Goal: Information Seeking & Learning: Learn about a topic

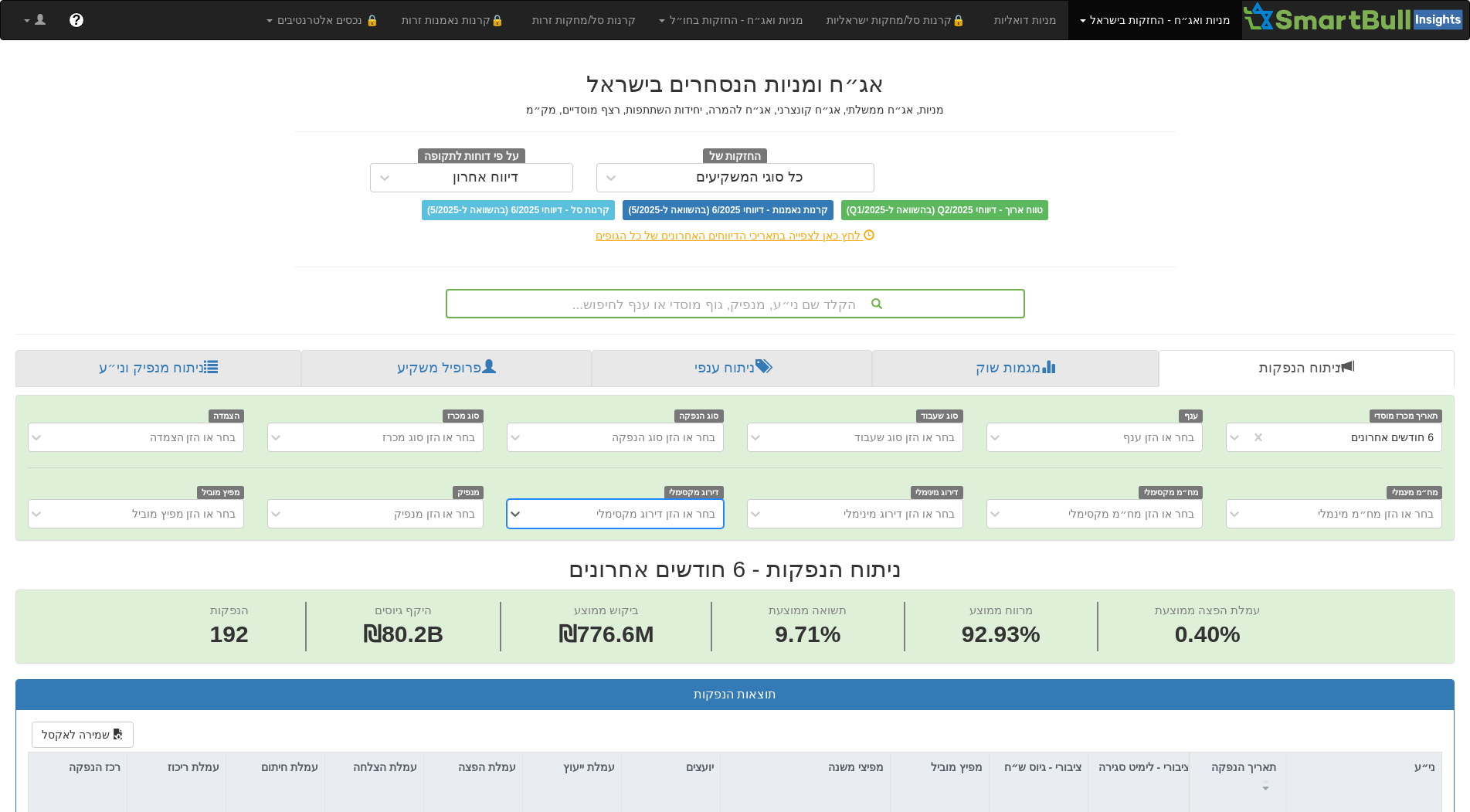
click at [819, 307] on div "הקלד שם ני״ע, מנפיק, גוף מוסדי או ענף לחיפוש..." at bounding box center [735, 303] width 576 height 26
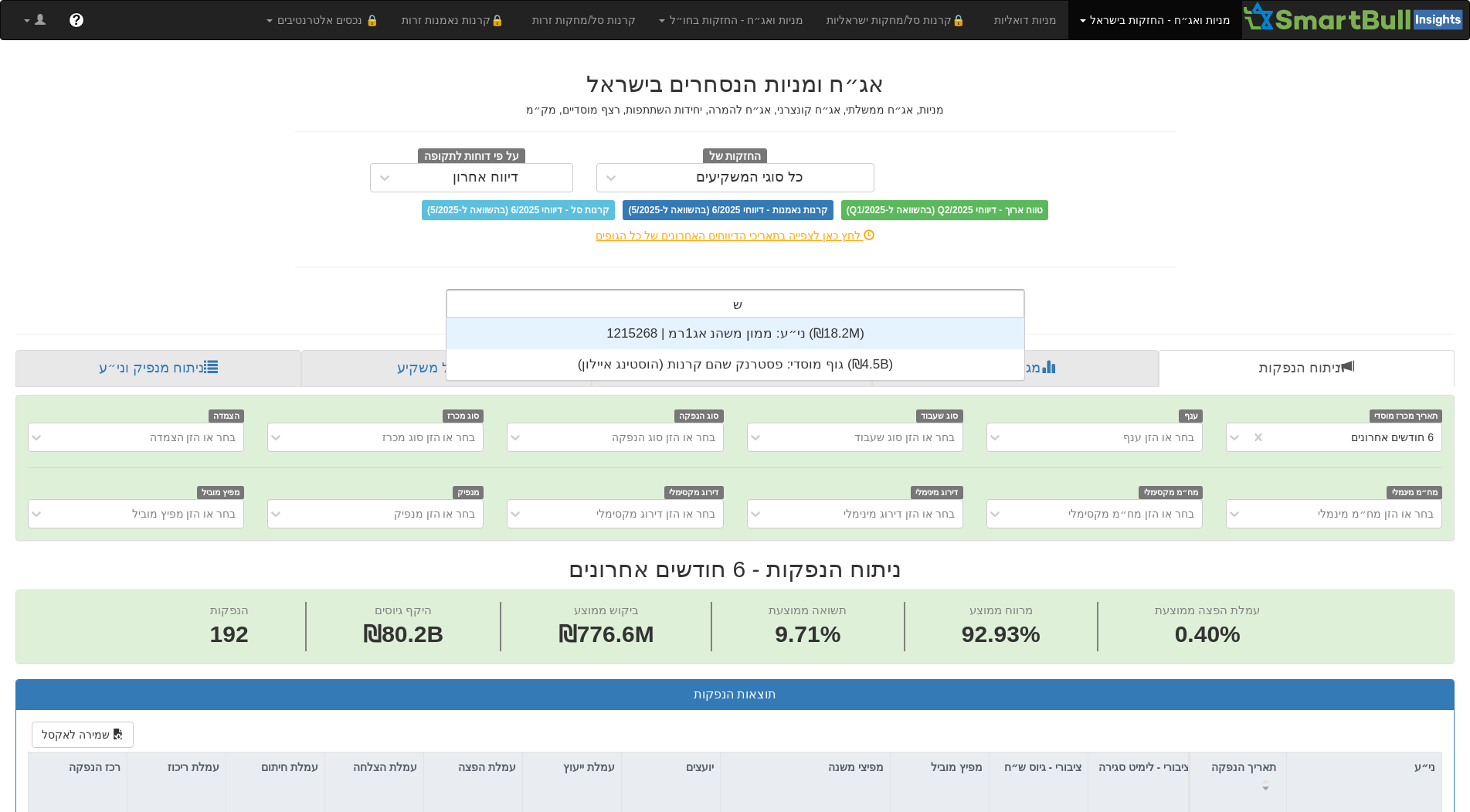
scroll to position [14, 0]
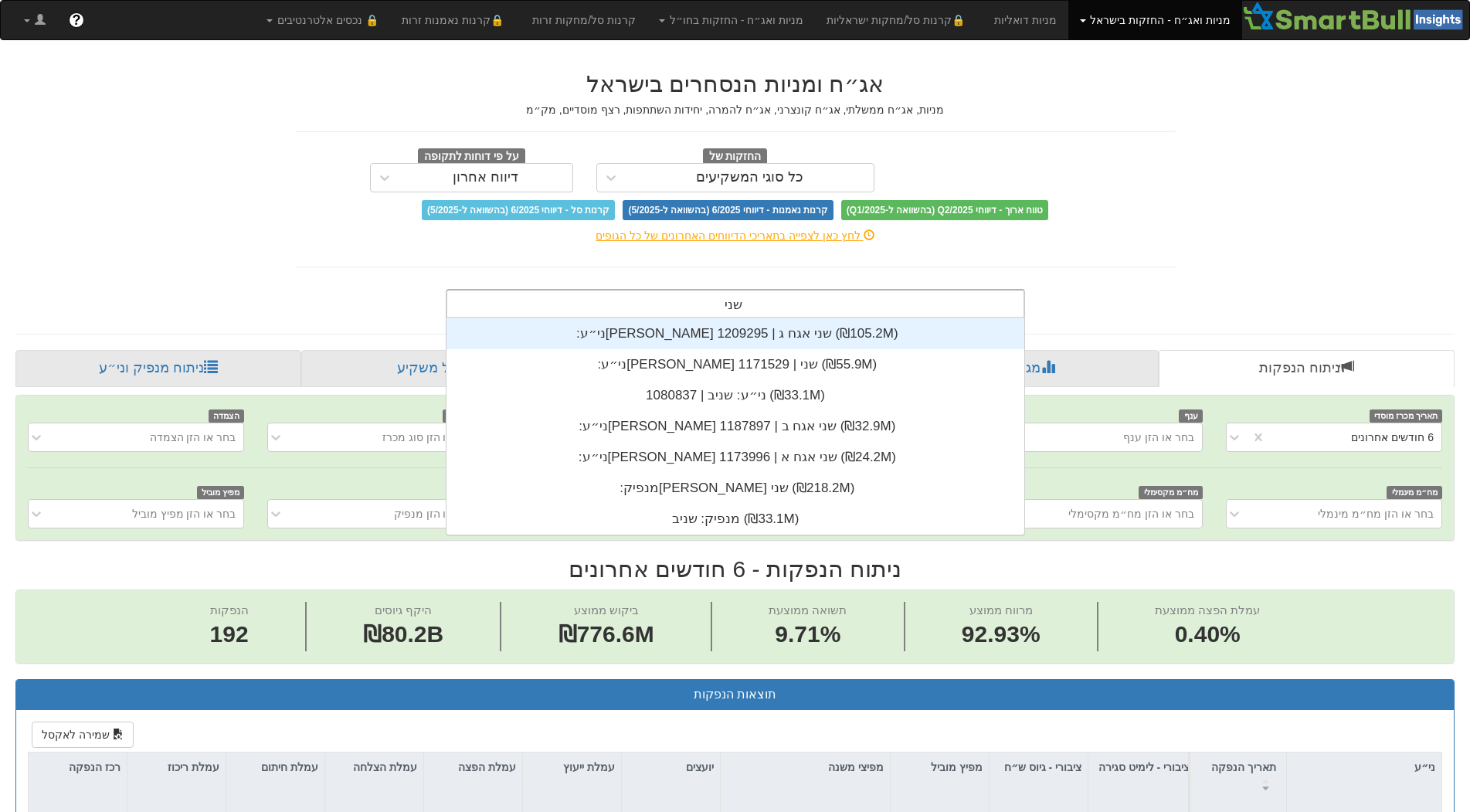
type input "שניב"
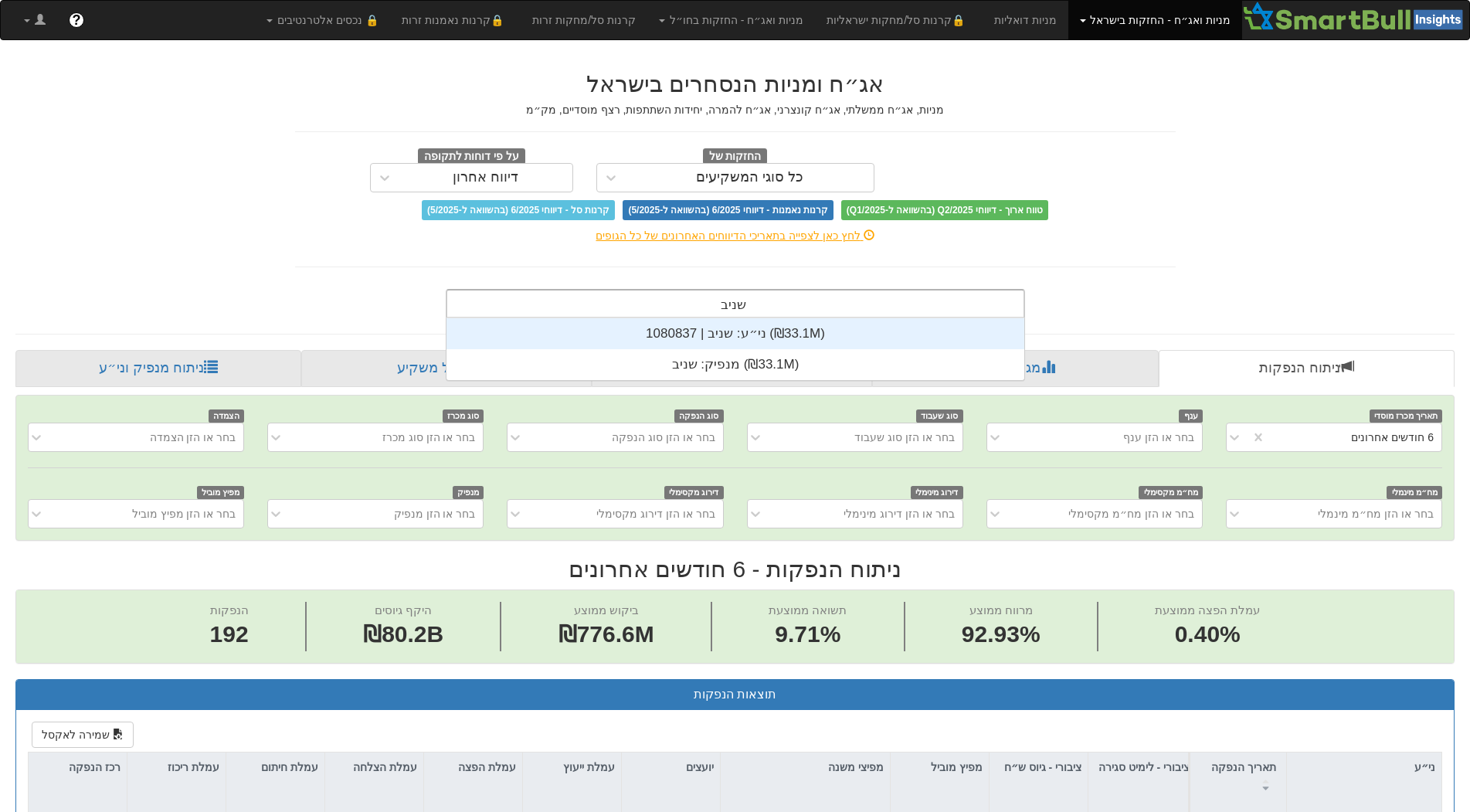
click at [757, 328] on div "ני״ע: ‏שניב | 1080837 ‎(₪33.1M)‎" at bounding box center [735, 333] width 578 height 31
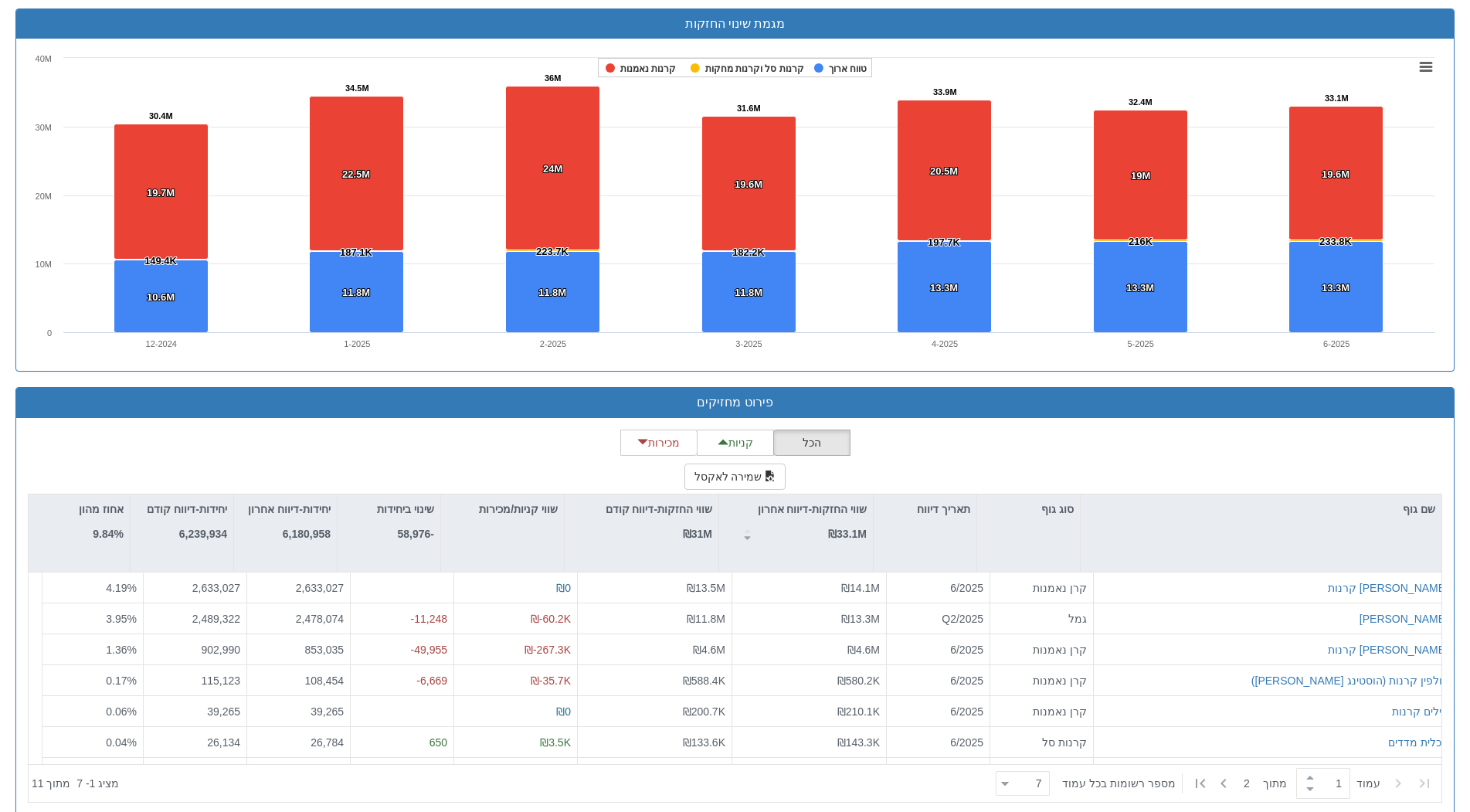
scroll to position [1035, 0]
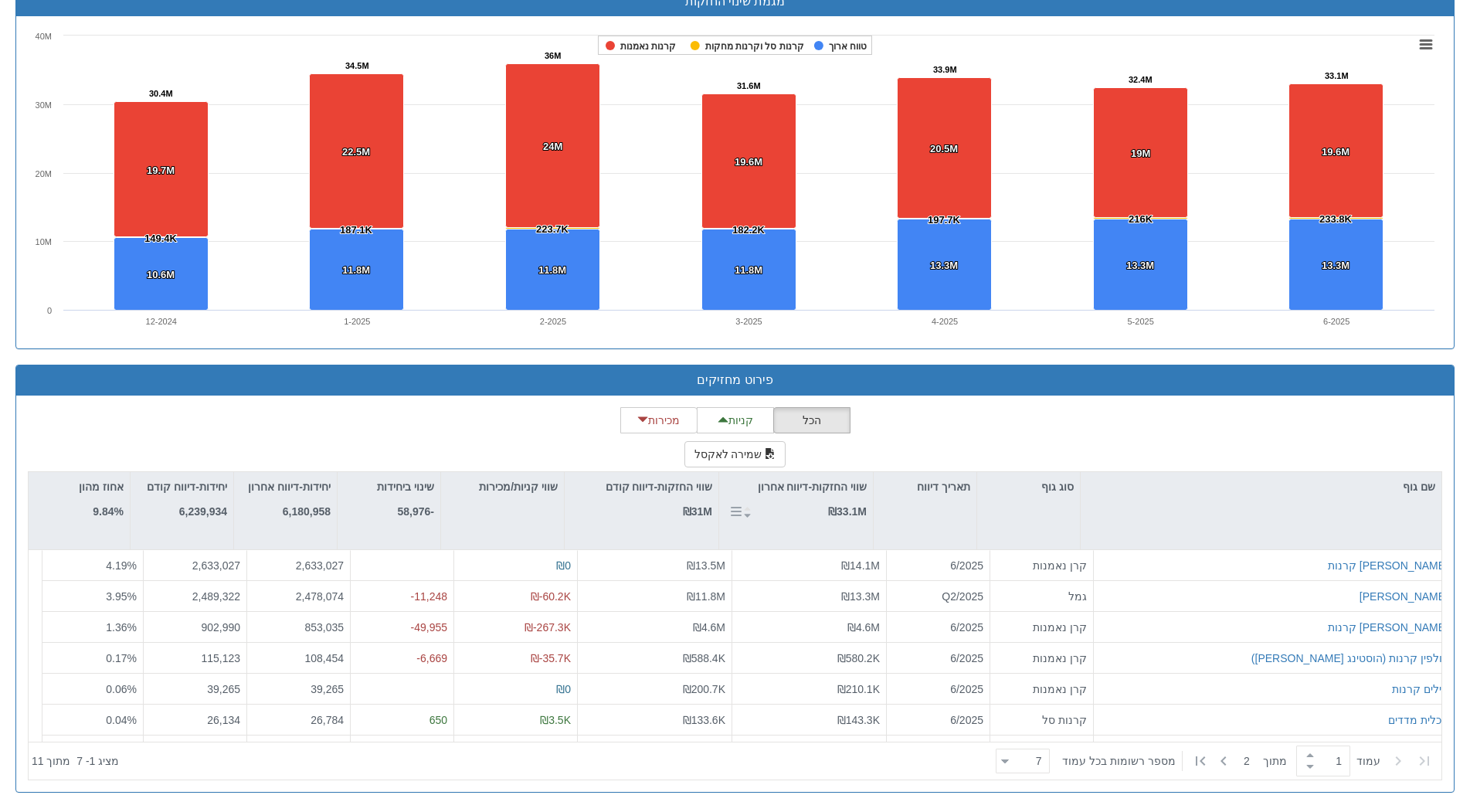
click at [818, 498] on div "שווי החזקות-דיווח אחרון ₪33.1M" at bounding box center [812, 500] width 109 height 43
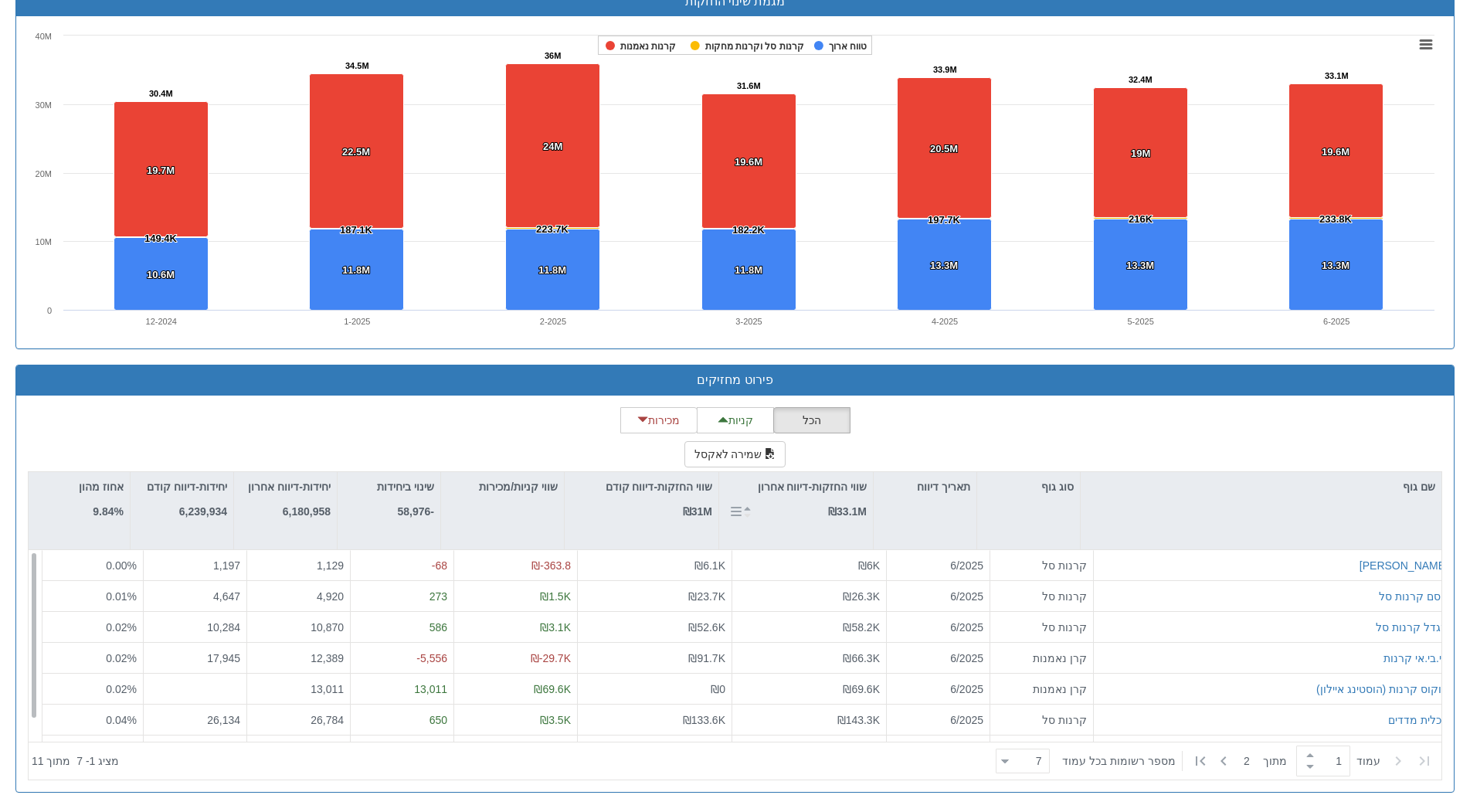
click at [827, 519] on div "שווי החזקות-דיווח אחרון ₪33.1M" at bounding box center [812, 500] width 109 height 43
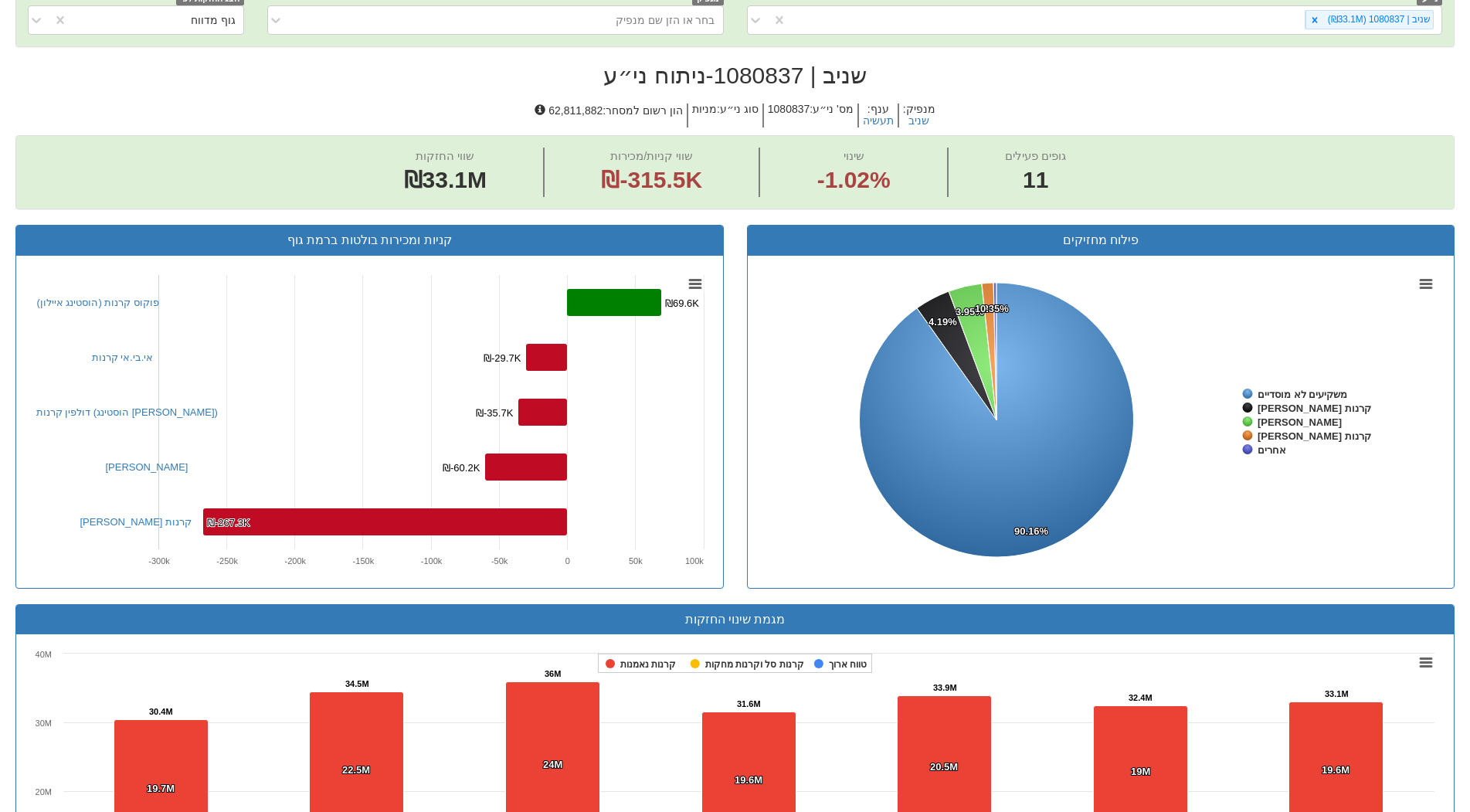
scroll to position [958, 0]
